Goal: Task Accomplishment & Management: Manage account settings

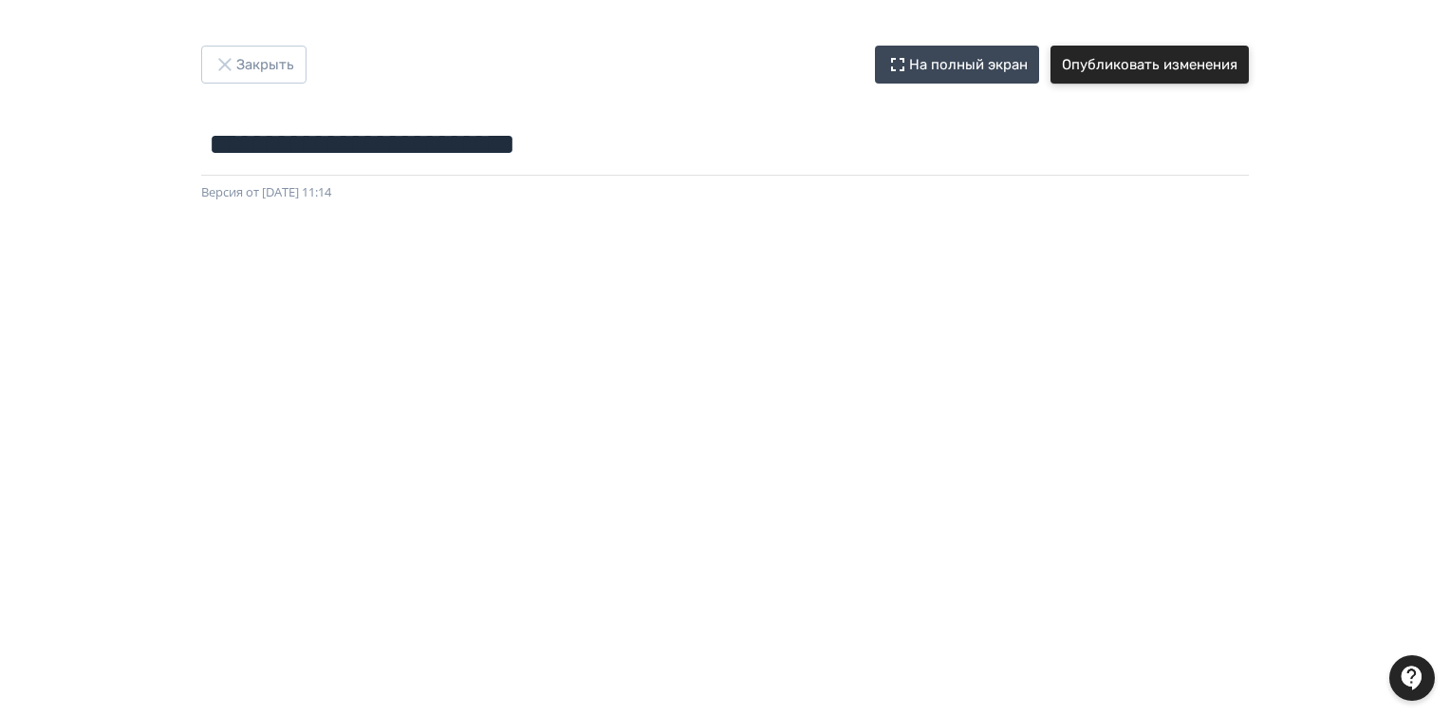
click at [1169, 62] on button "Опубликовать изменения" at bounding box center [1150, 65] width 198 height 38
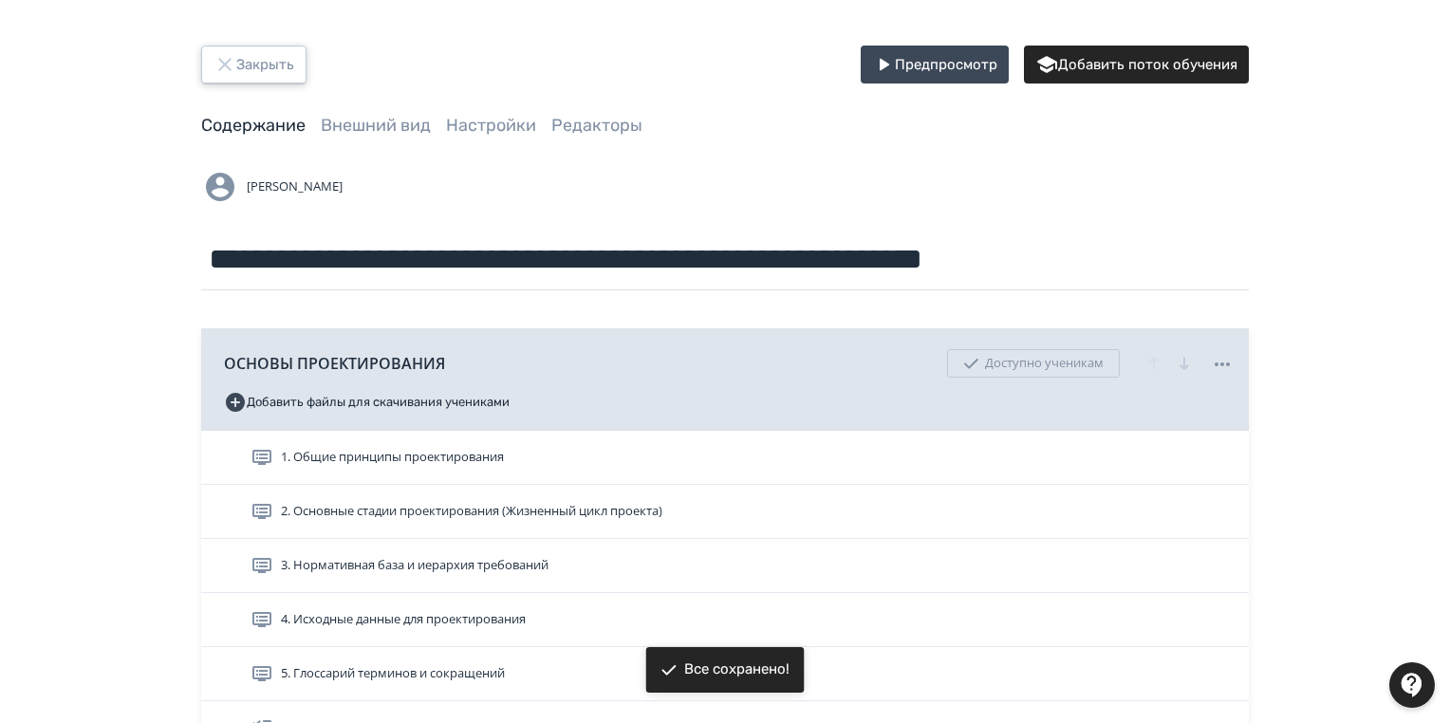
click at [254, 57] on button "Закрыть" at bounding box center [253, 65] width 105 height 38
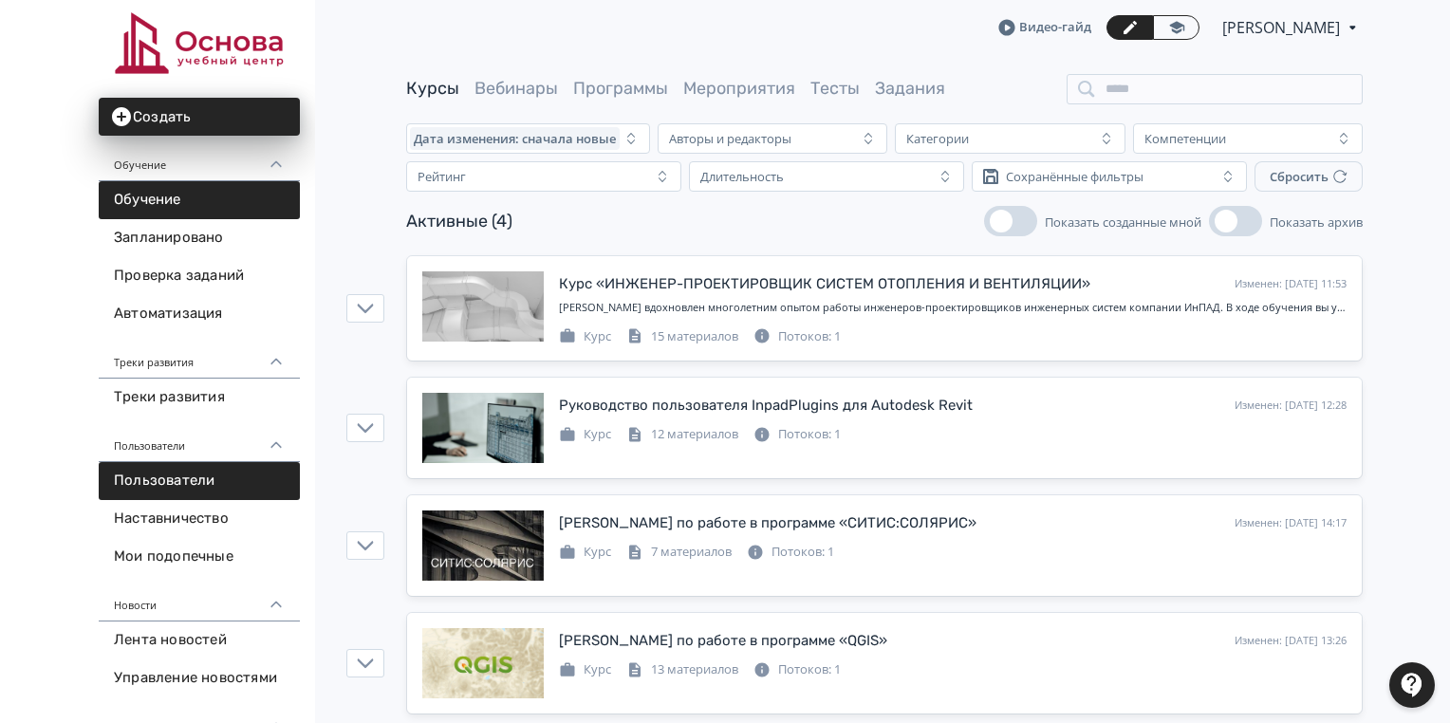
click at [204, 490] on link "Пользователи" at bounding box center [199, 481] width 201 height 38
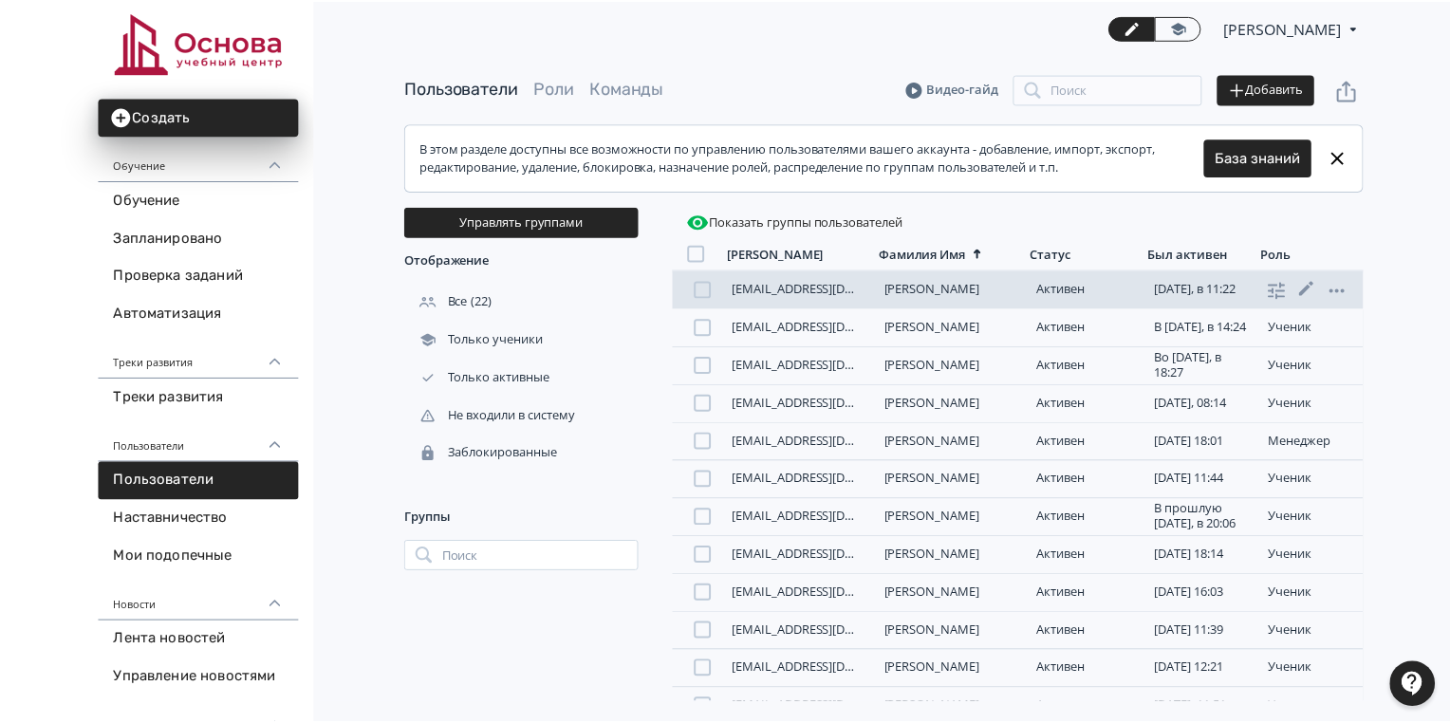
scroll to position [409, 0]
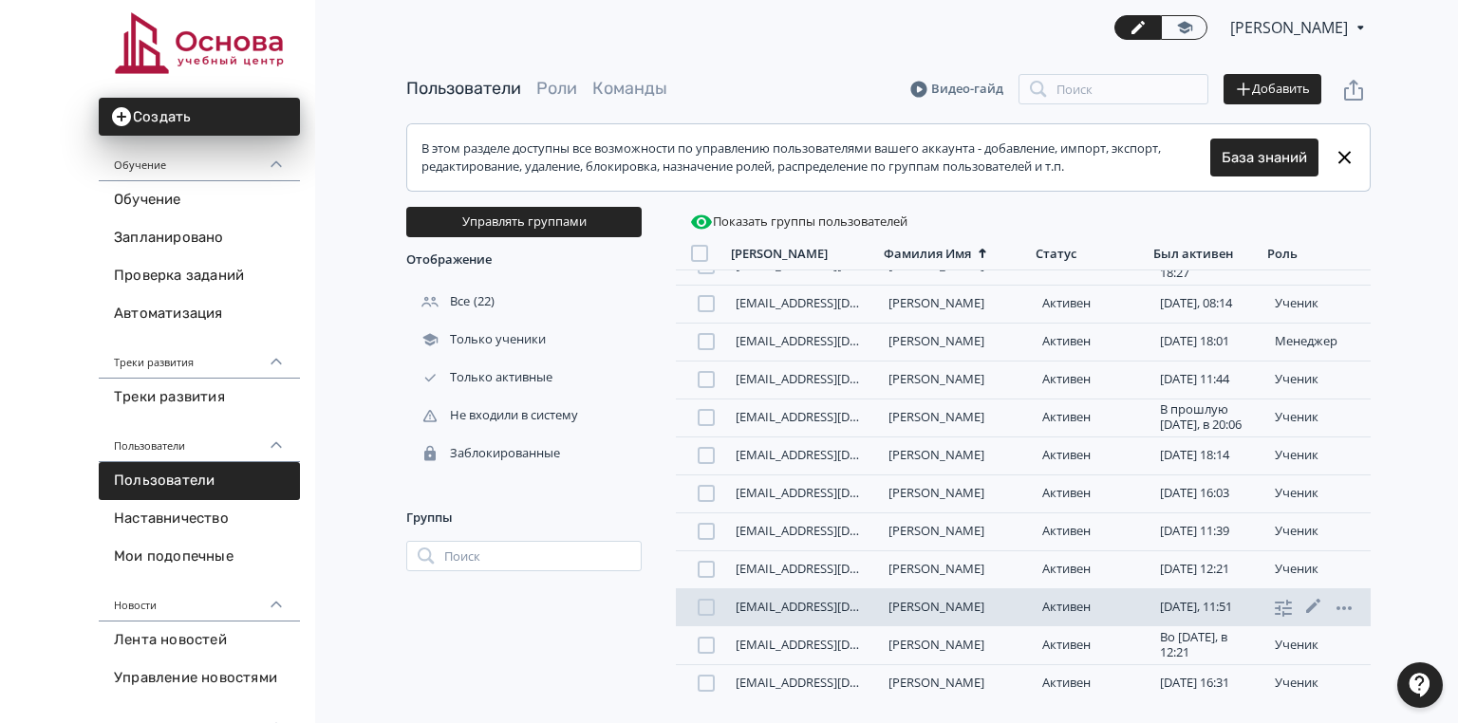
click at [950, 603] on link "[PERSON_NAME]" at bounding box center [936, 606] width 96 height 17
